Goal: Complete application form: Complete application form

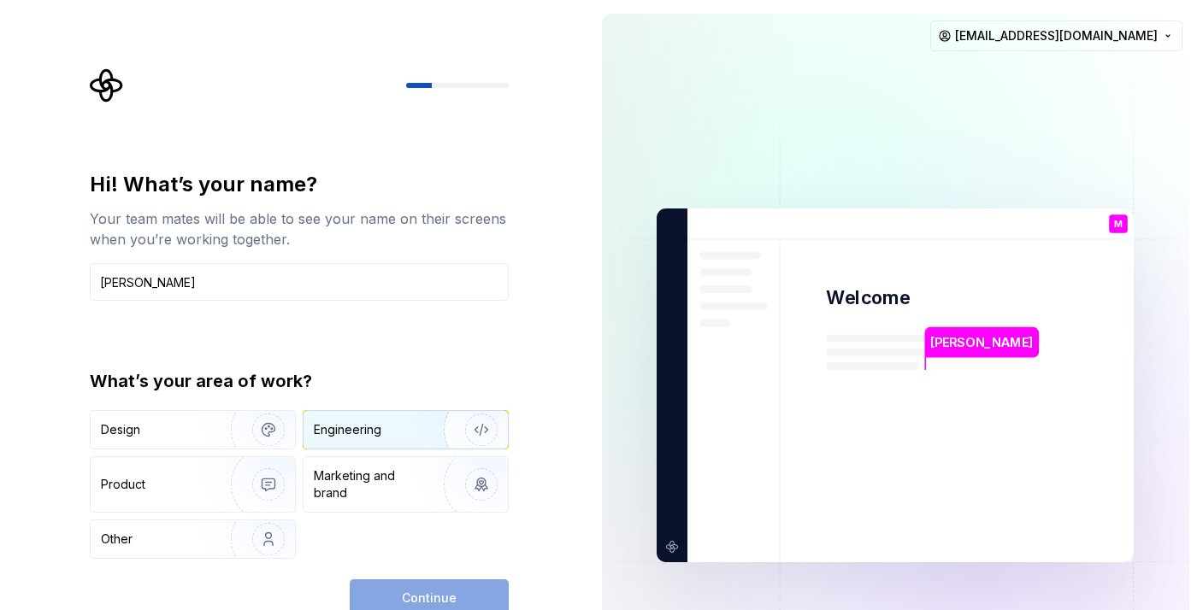
type input "[PERSON_NAME]"
click at [373, 438] on div "Engineering" at bounding box center [348, 429] width 68 height 17
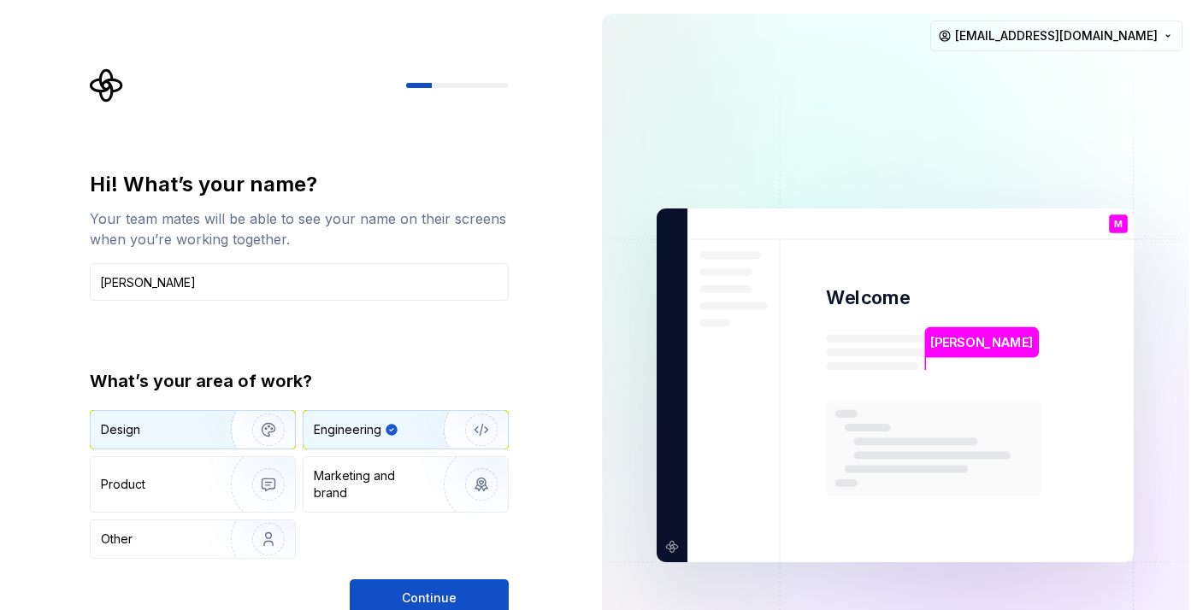
click at [214, 436] on img "button" at bounding box center [257, 430] width 109 height 115
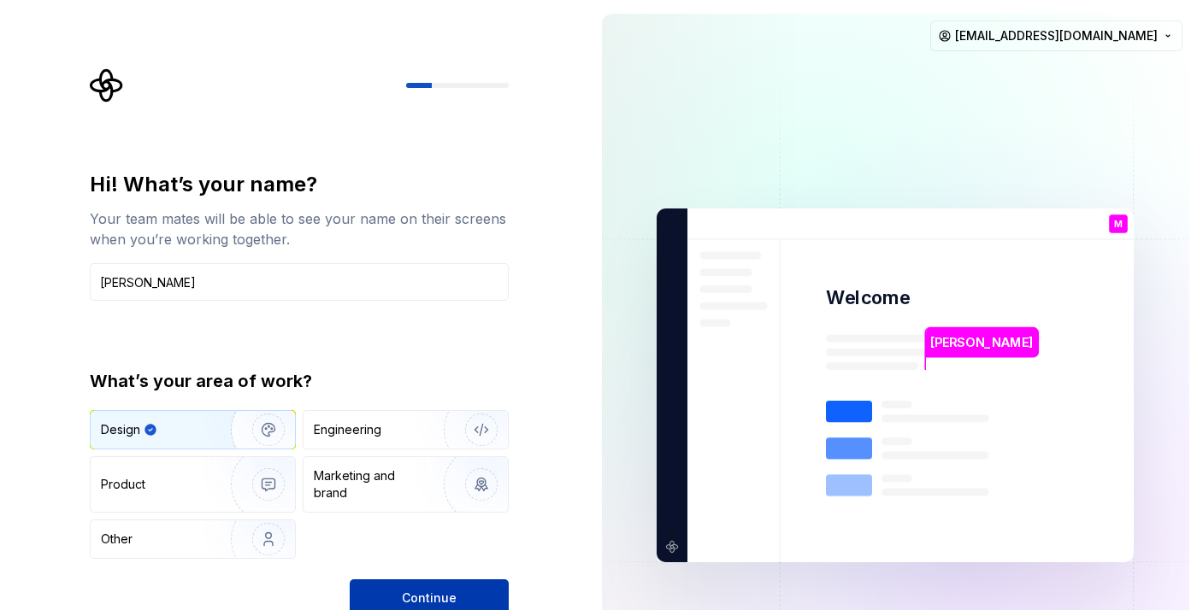
click at [425, 590] on span "Continue" at bounding box center [429, 598] width 55 height 17
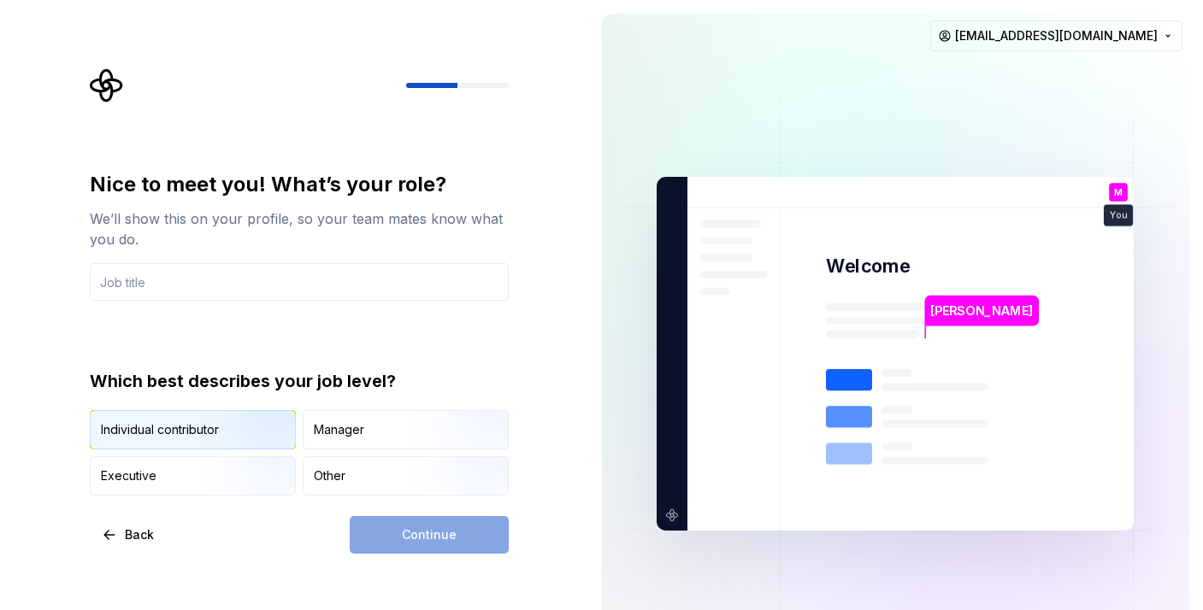
click at [255, 425] on img "button" at bounding box center [253, 451] width 109 height 115
click at [405, 538] on div "Continue" at bounding box center [429, 535] width 159 height 38
click at [373, 279] on input "text" at bounding box center [299, 282] width 419 height 38
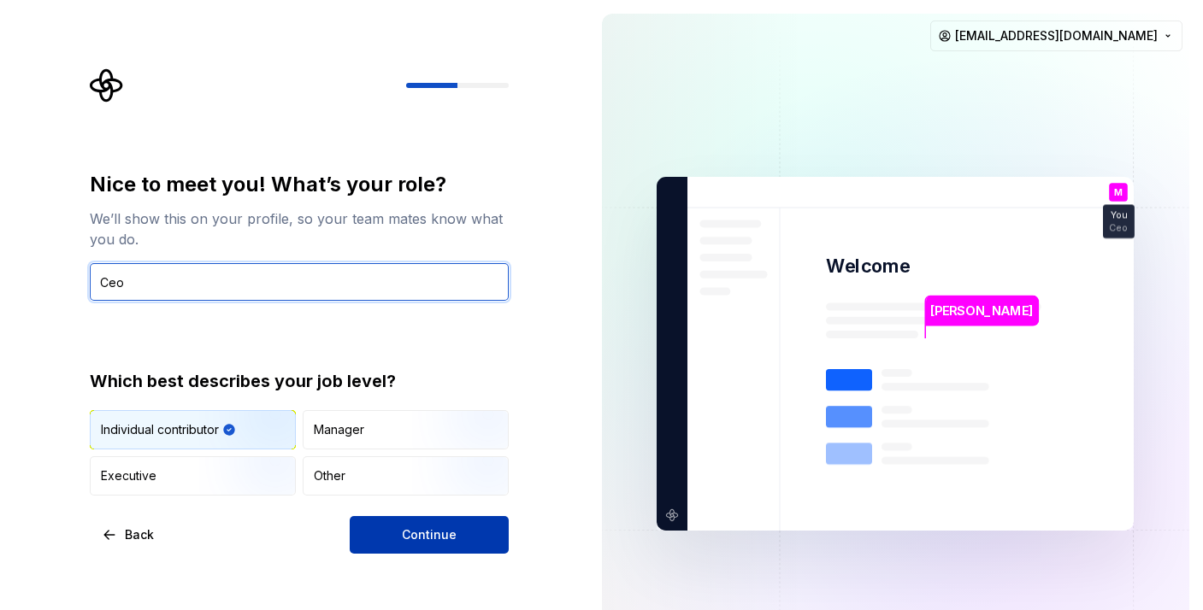
type input "Ceo"
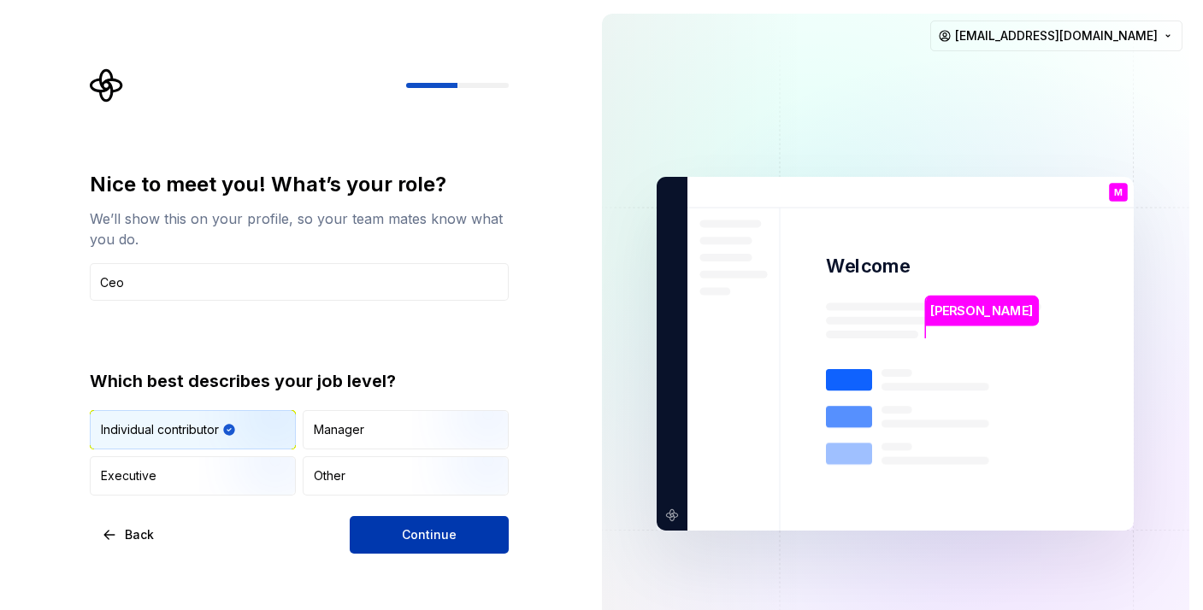
click at [373, 532] on button "Continue" at bounding box center [429, 535] width 159 height 38
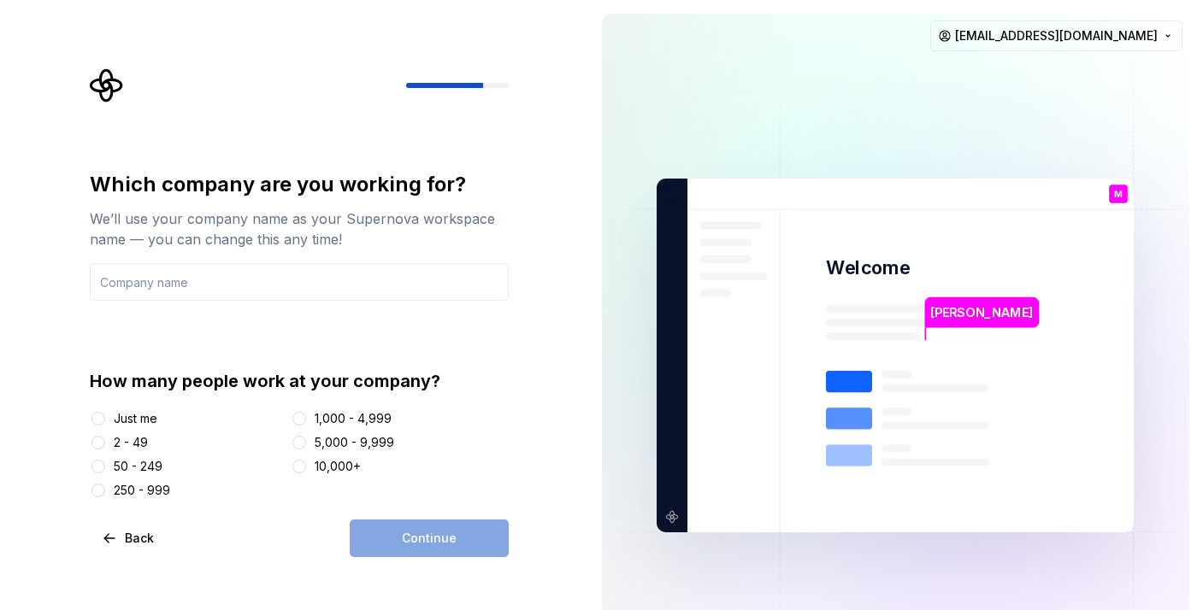
click at [116, 414] on div "Just me" at bounding box center [136, 418] width 44 height 17
click at [105, 414] on button "Just me" at bounding box center [98, 419] width 14 height 14
click at [391, 543] on div "Continue" at bounding box center [429, 539] width 159 height 38
click at [364, 269] on input "text" at bounding box center [299, 282] width 419 height 38
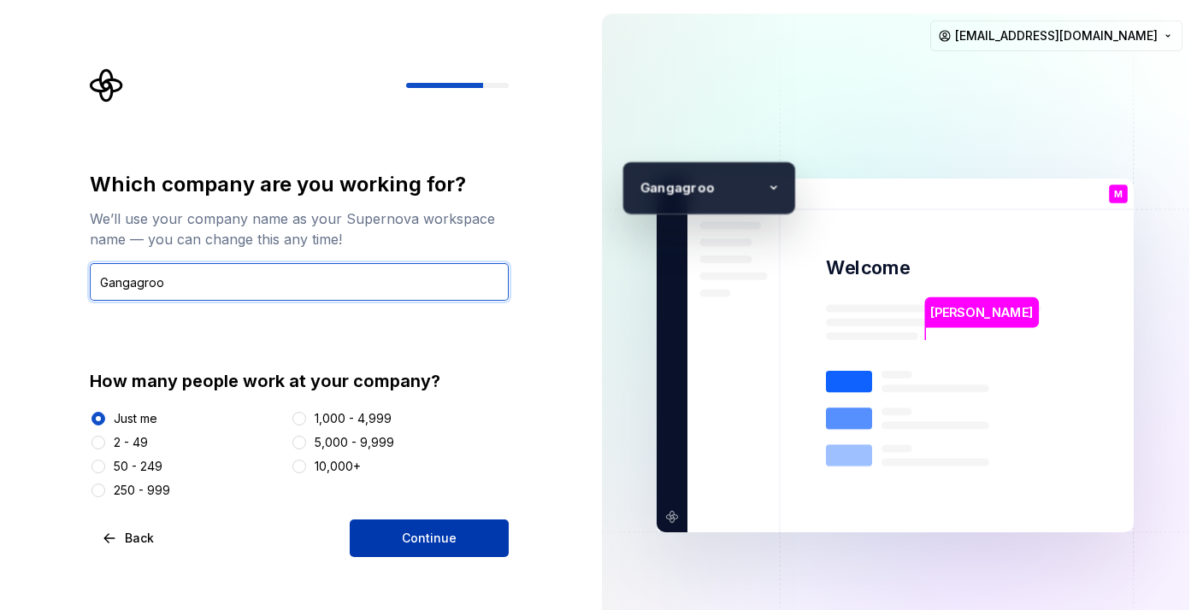
type input "Gangagroo"
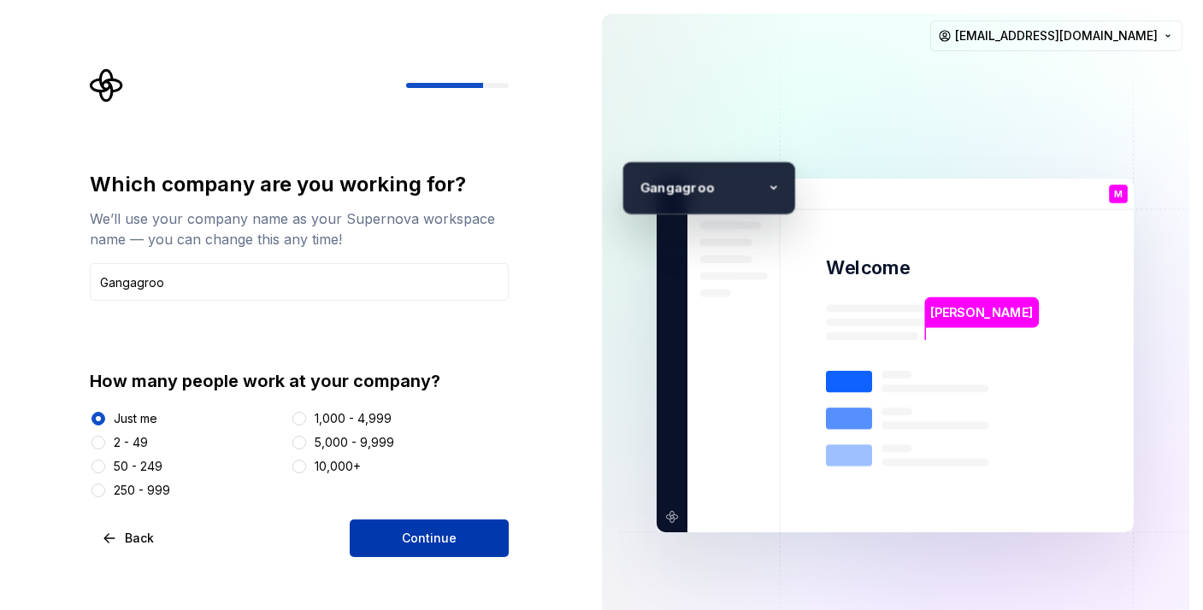
click at [437, 531] on span "Continue" at bounding box center [429, 538] width 55 height 17
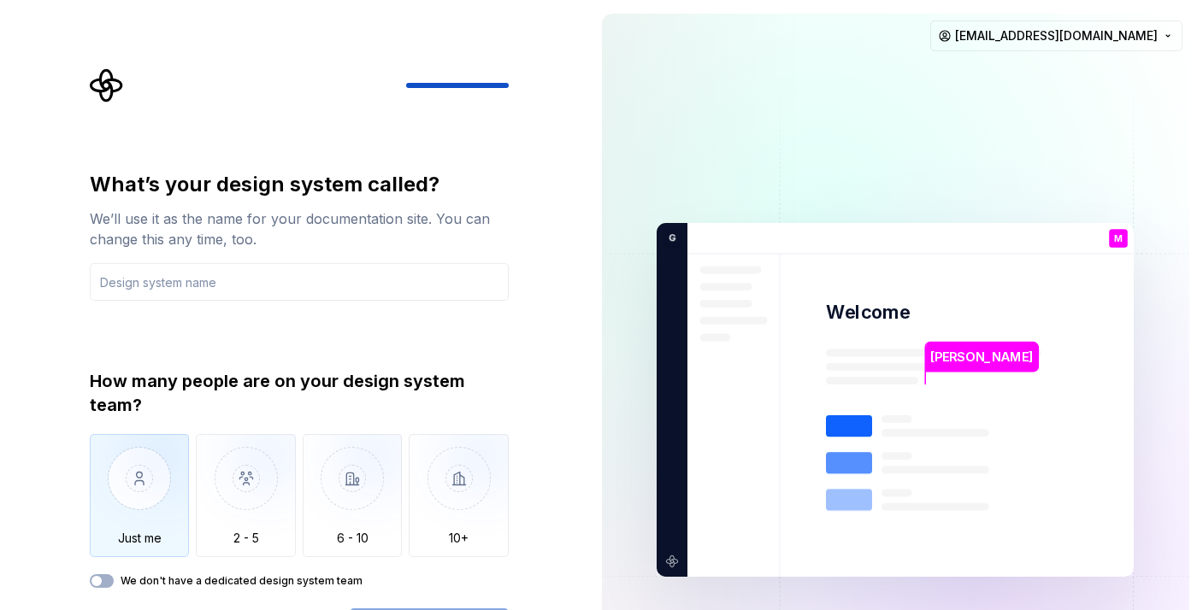
click at [144, 478] on img "button" at bounding box center [140, 491] width 100 height 115
click at [217, 287] on input "text" at bounding box center [299, 282] width 419 height 38
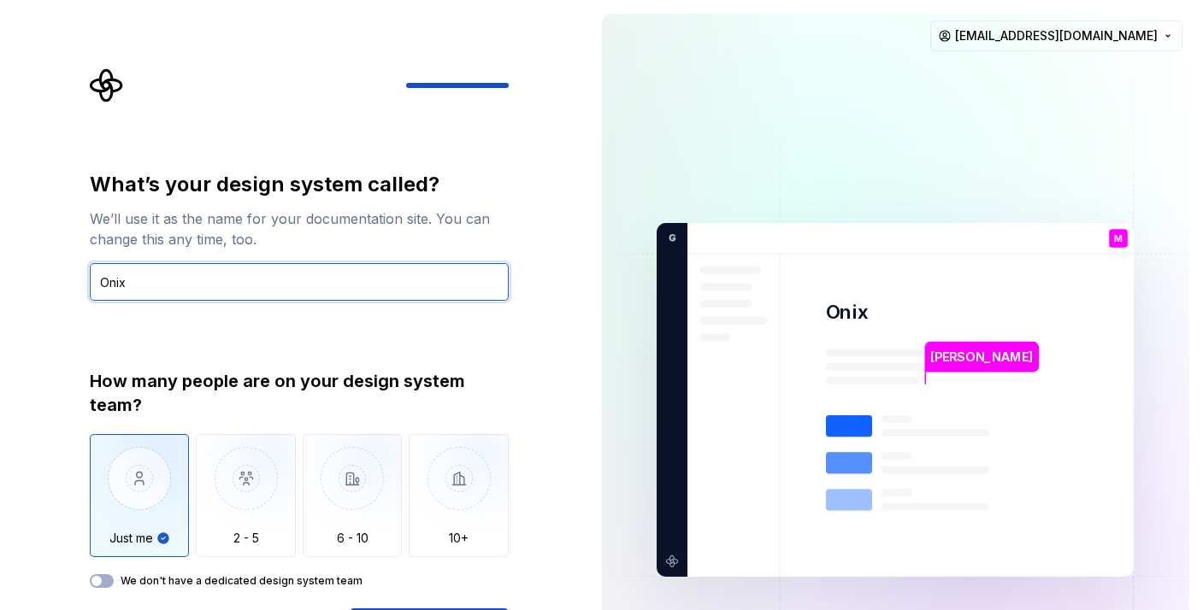
type input "Onix"
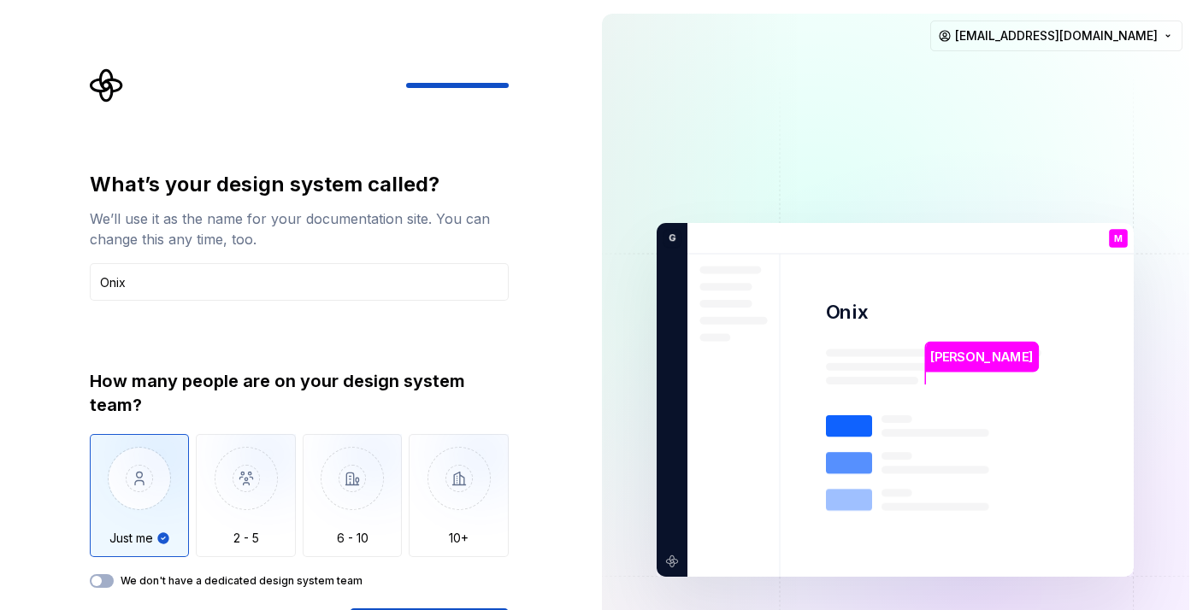
click at [475, 606] on div "What’s your design system called? We’ll use it as the name for your documentati…" at bounding box center [299, 408] width 419 height 475
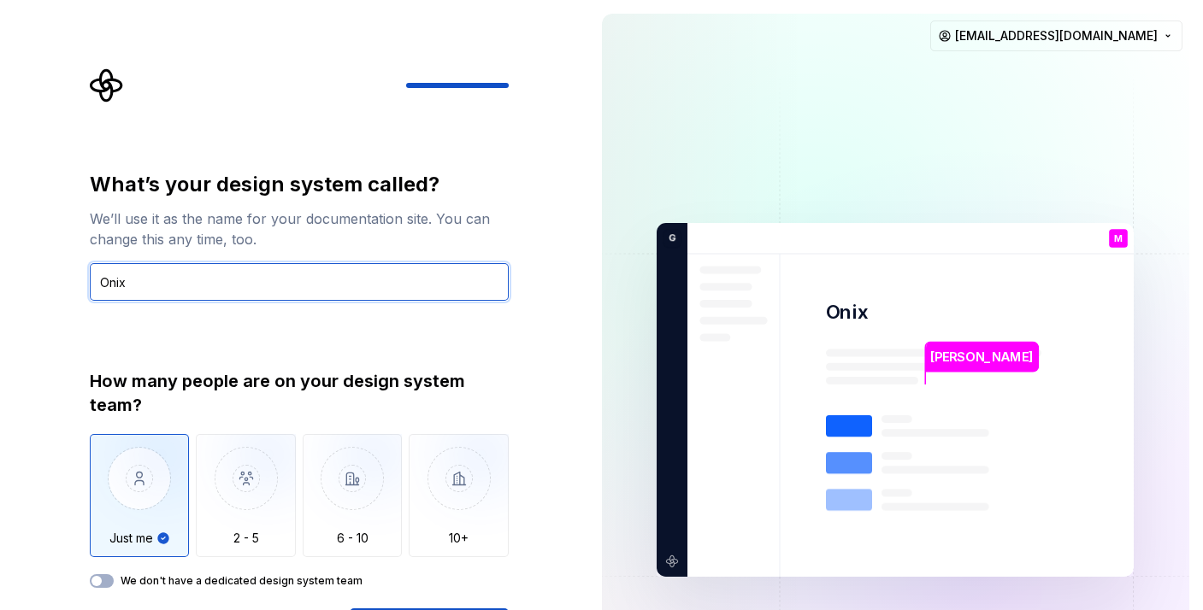
click at [461, 297] on input "Onix" at bounding box center [299, 282] width 419 height 38
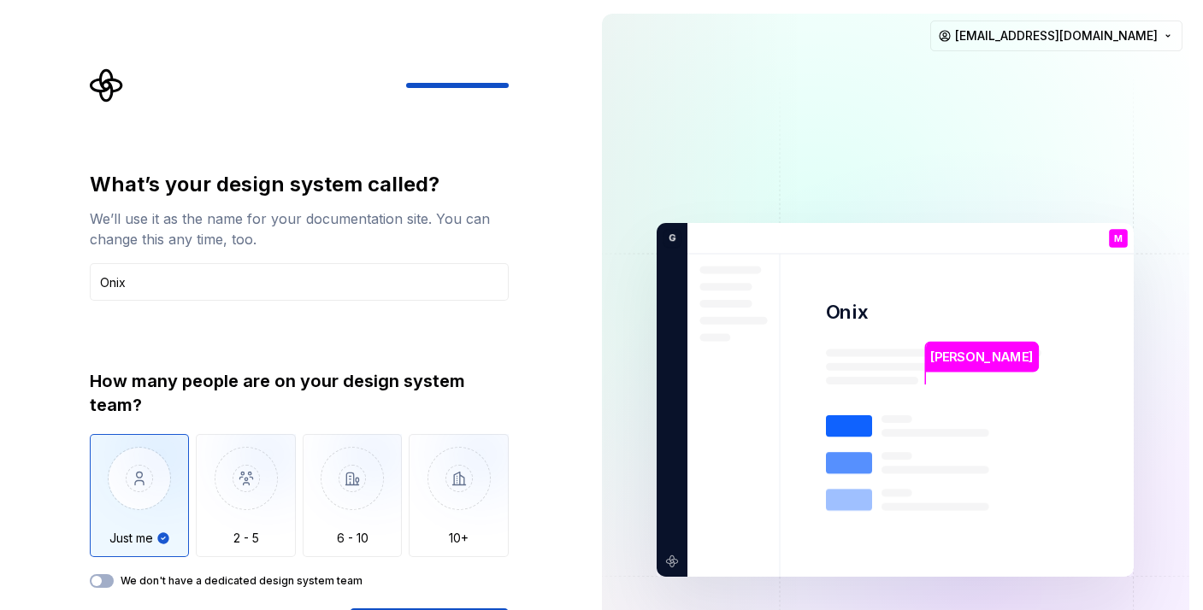
click at [550, 407] on div "What’s your design system called? We’ll use it as the name for your documentati…" at bounding box center [294, 400] width 588 height 800
click at [257, 526] on img "button" at bounding box center [246, 491] width 100 height 115
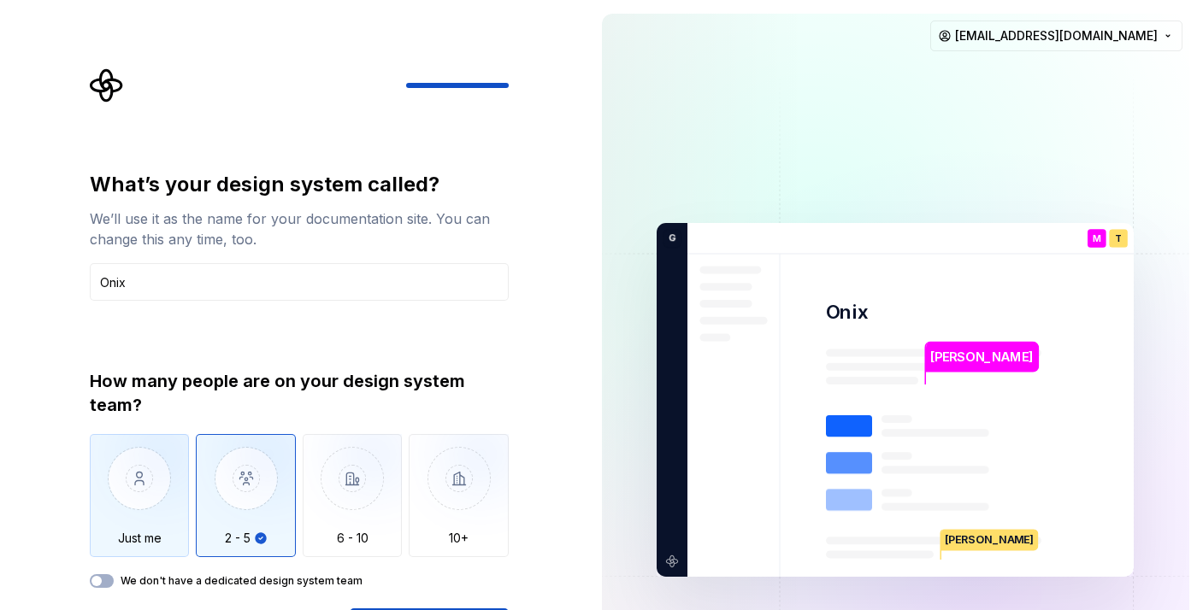
click at [138, 507] on img "button" at bounding box center [140, 491] width 100 height 115
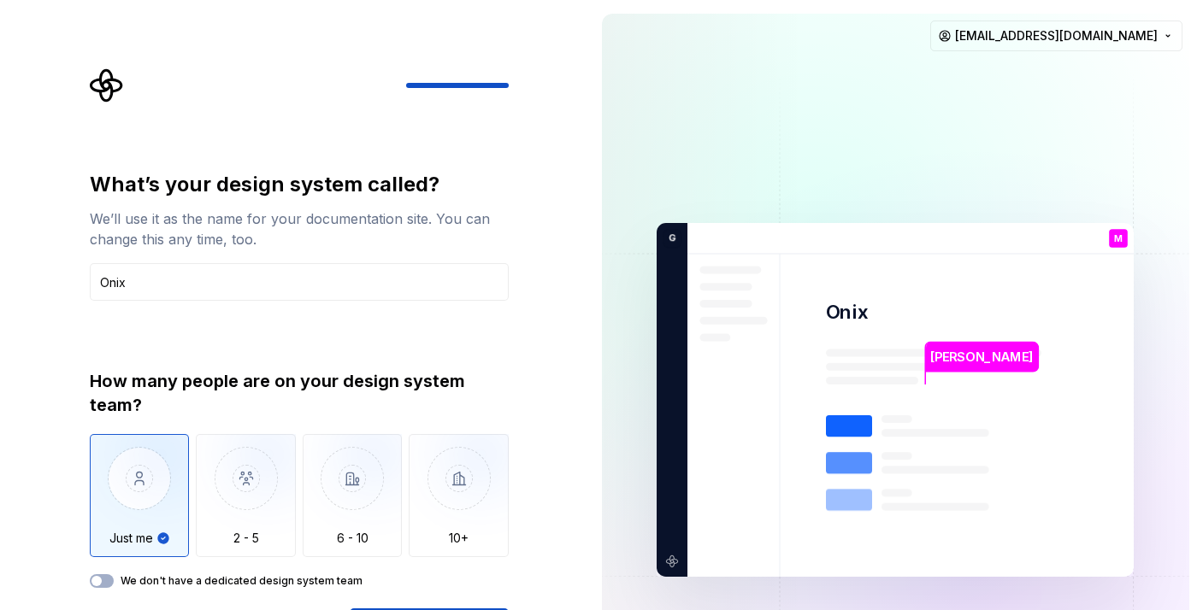
type button "Only one person"
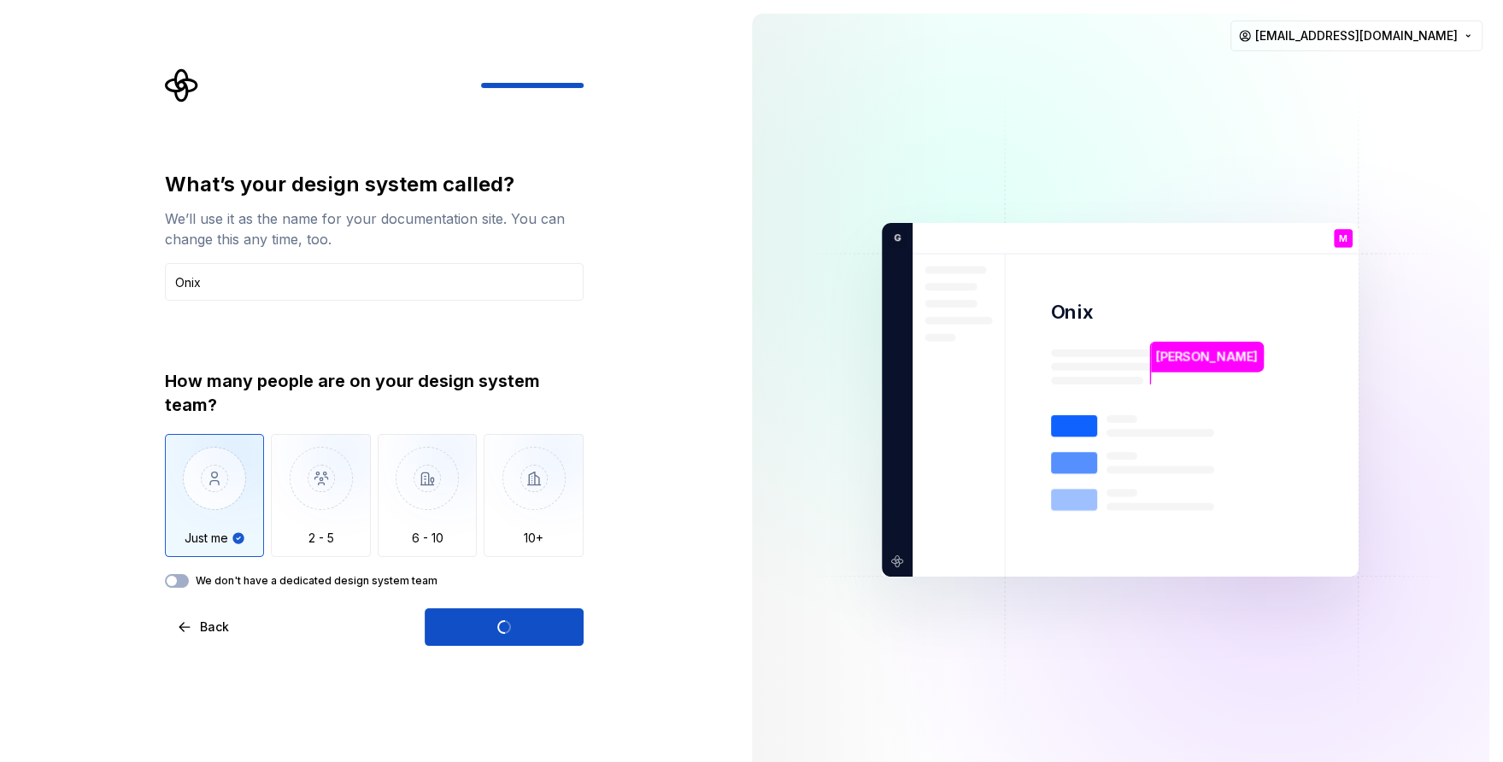
click at [695, 577] on div "What’s your design system called? We’ll use it as the name for your documentati…" at bounding box center [369, 400] width 738 height 800
click at [697, 569] on div "What’s your design system called? We’ll use it as the name for your documentati…" at bounding box center [369, 400] width 738 height 800
click at [539, 609] on div "Open Supernova" at bounding box center [504, 628] width 159 height 38
click at [535, 609] on div "Open Supernova" at bounding box center [504, 628] width 159 height 38
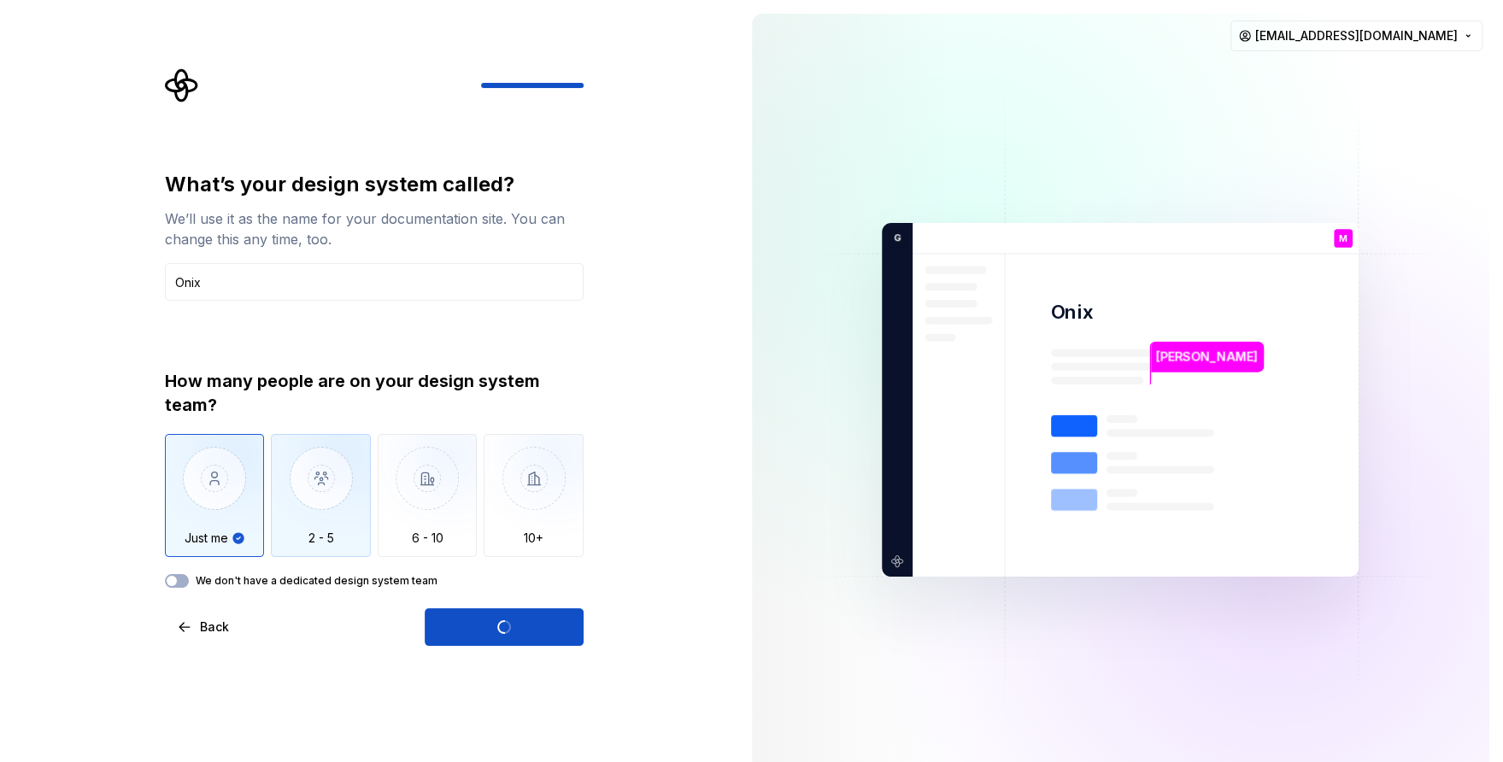
click at [356, 478] on img "button" at bounding box center [321, 491] width 100 height 115
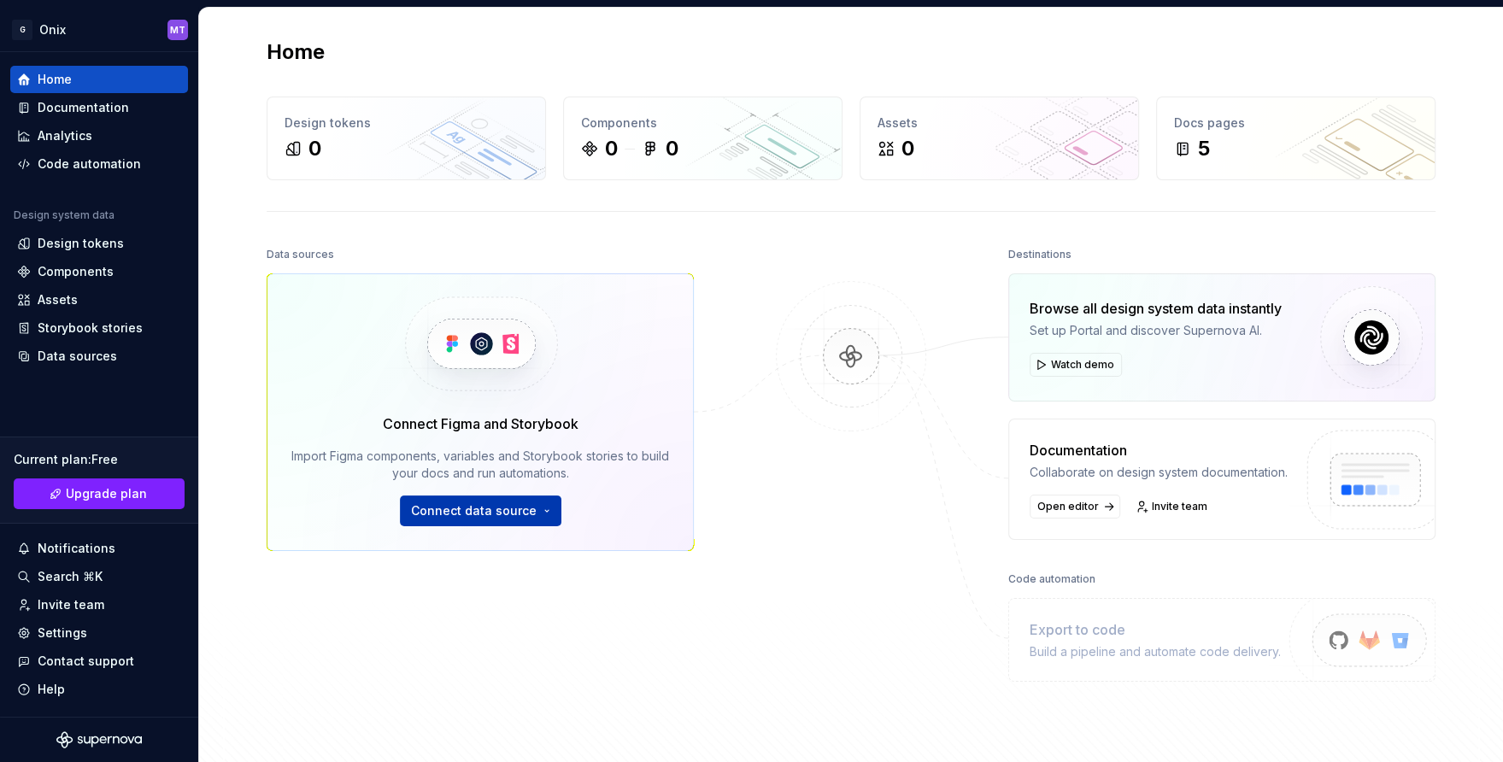
click at [497, 509] on span "Connect data source" at bounding box center [474, 511] width 126 height 17
